Goal: Navigation & Orientation: Understand site structure

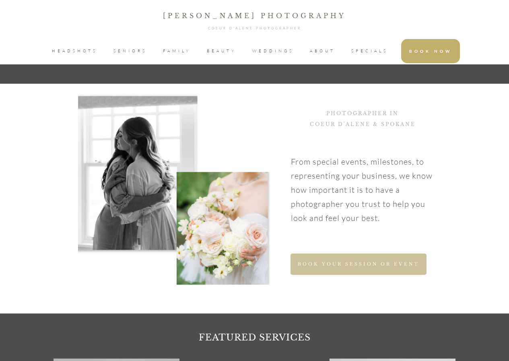
scroll to position [362, 0]
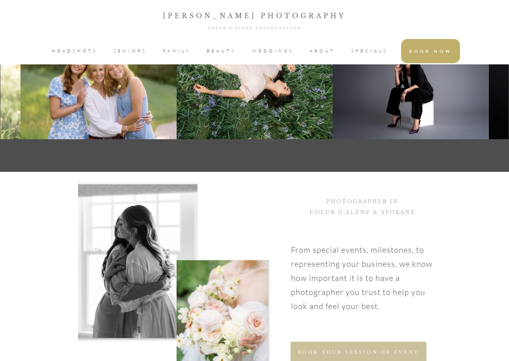
click at [362, 53] on span "SPECIALS" at bounding box center [369, 51] width 37 height 12
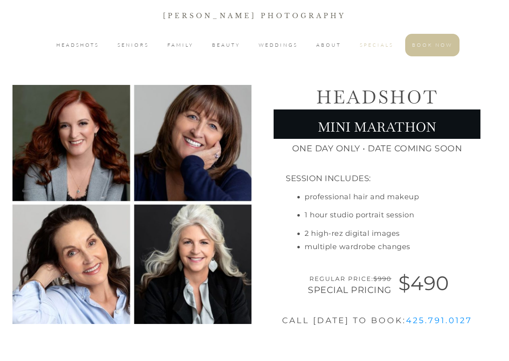
click at [365, 45] on span "SPECIALS" at bounding box center [377, 45] width 34 height 10
click at [323, 43] on span "ABOUT" at bounding box center [328, 45] width 25 height 10
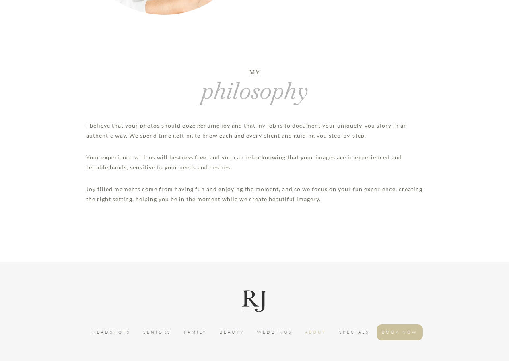
scroll to position [402, 0]
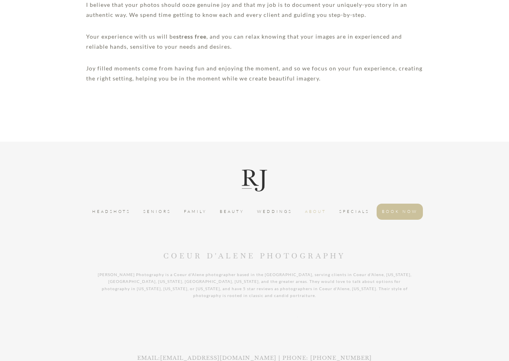
click at [282, 215] on span "WEDDINGS" at bounding box center [274, 212] width 35 height 8
click at [239, 211] on span "BEAUTY" at bounding box center [232, 212] width 25 height 8
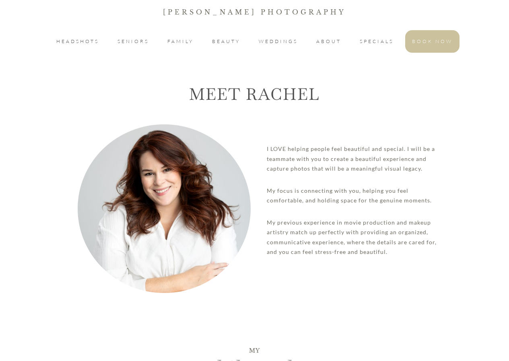
scroll to position [0, 0]
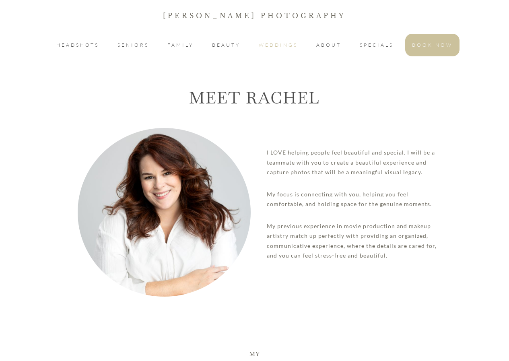
click at [281, 49] on span "WEDDINGS" at bounding box center [278, 45] width 39 height 10
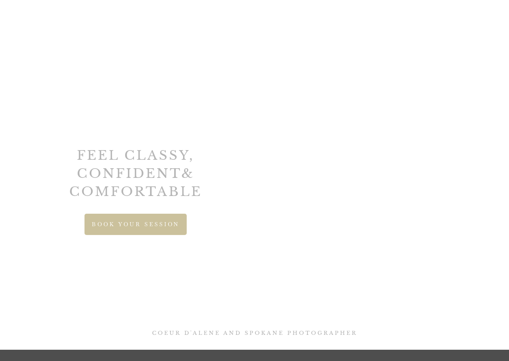
scroll to position [546, 0]
